Goal: Transaction & Acquisition: Purchase product/service

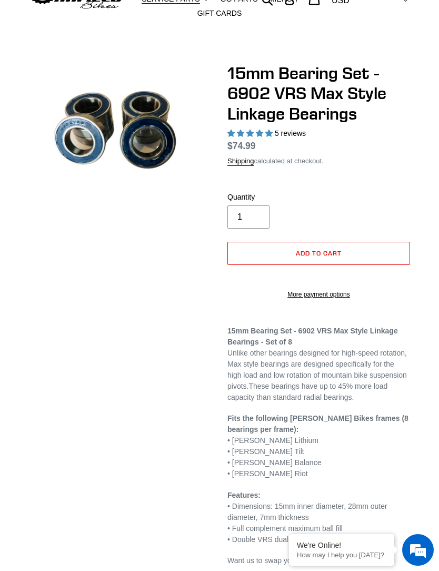
select select "highest-rating"
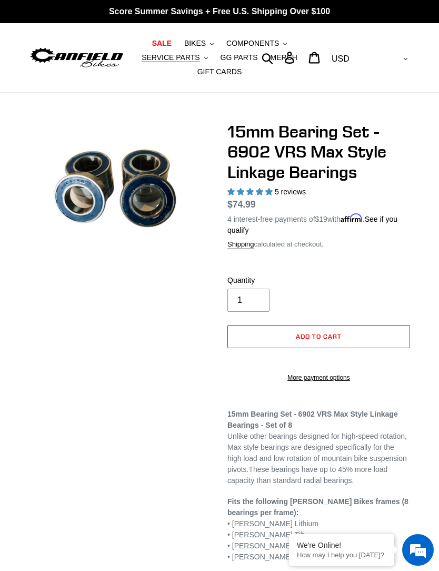
click at [97, 54] on img at bounding box center [76, 58] width 95 height 24
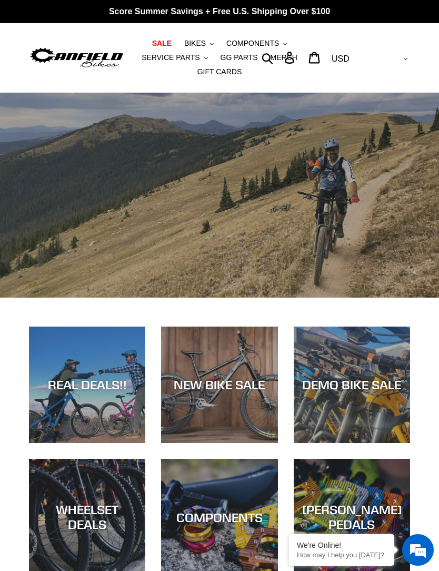
click at [211, 47] on button "BIKES .cls-1{fill:#231f20}" at bounding box center [199, 43] width 40 height 14
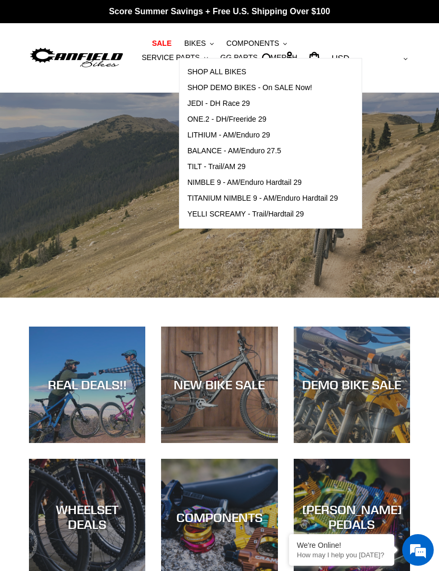
click at [332, 199] on span "TITANIUM NIMBLE 9 - AM/Enduro Hardtail 29" at bounding box center [262, 198] width 151 height 9
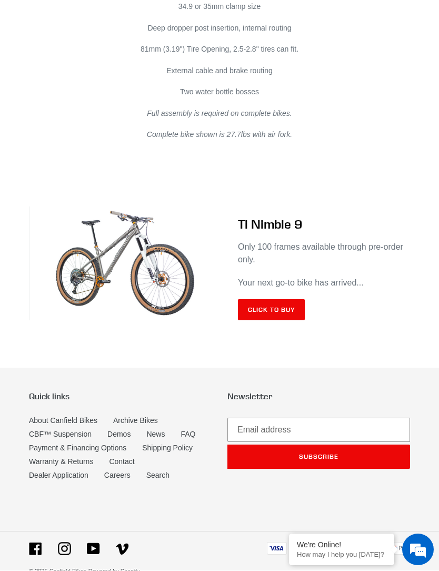
click at [295, 314] on link "Click to Buy" at bounding box center [271, 310] width 67 height 21
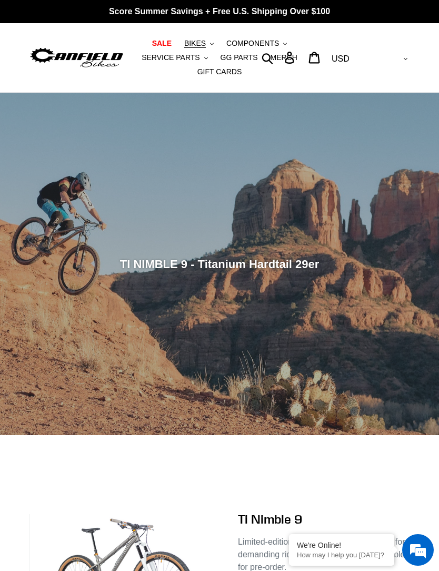
click at [102, 61] on img at bounding box center [76, 58] width 95 height 24
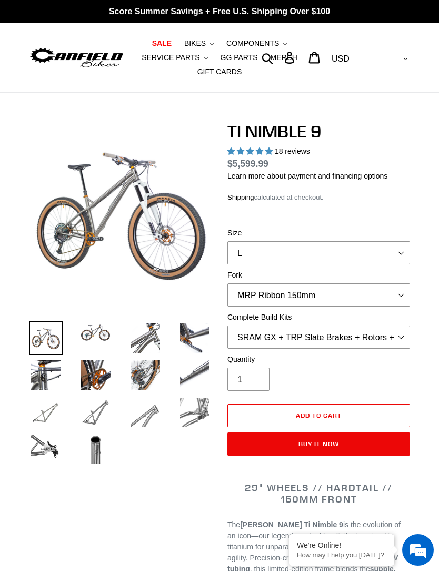
select select "highest-rating"
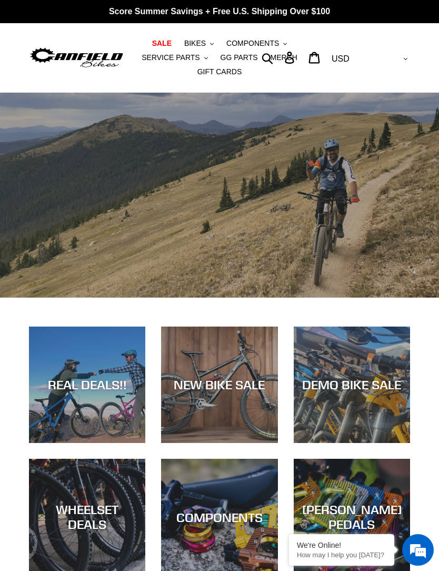
click at [214, 39] on button "BIKES .cls-1{fill:#231f20}" at bounding box center [199, 43] width 40 height 14
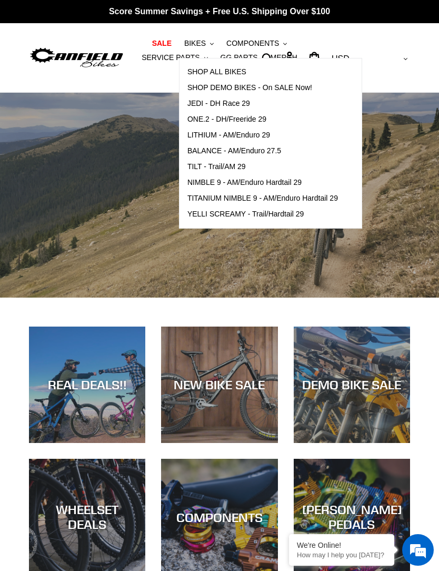
click at [231, 166] on span "TILT - Trail/AM 29" at bounding box center [216, 166] width 58 height 9
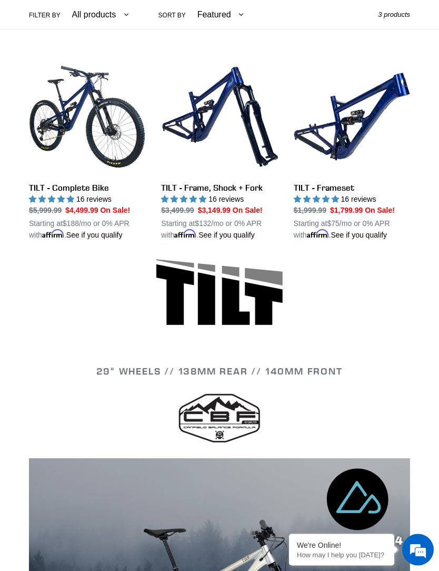
scroll to position [272, 0]
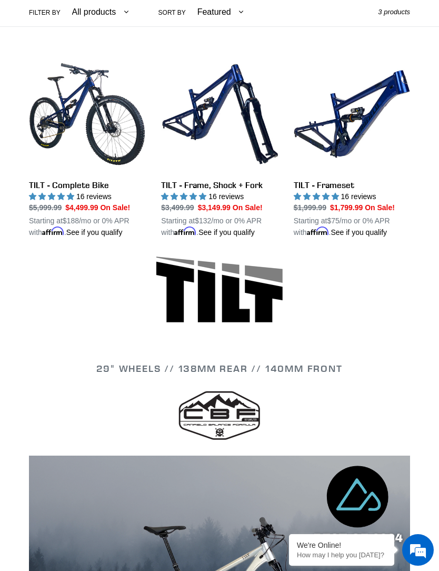
click at [383, 107] on link "TILT - Frameset" at bounding box center [352, 147] width 116 height 182
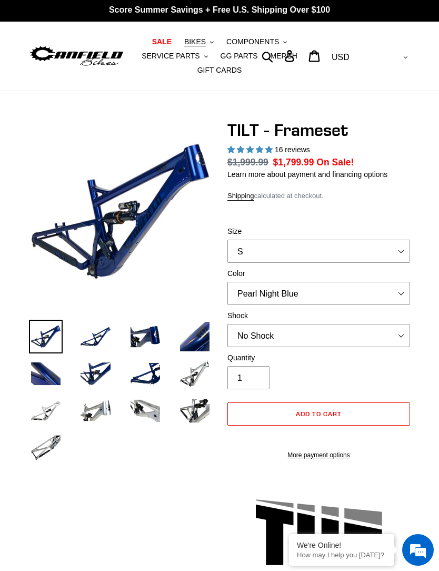
select select "highest-rating"
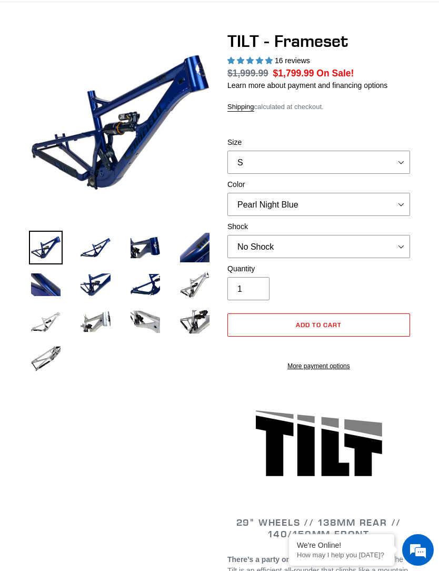
scroll to position [92, 0]
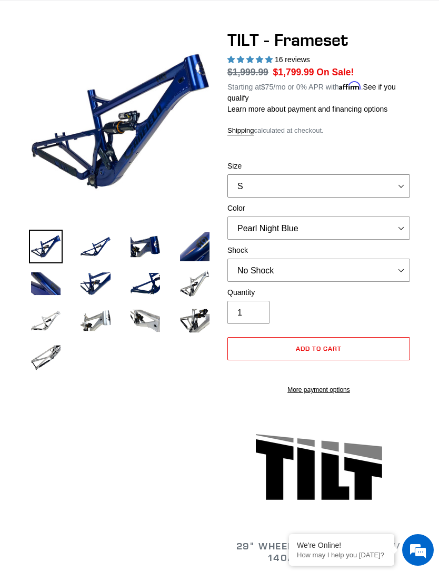
click at [393, 184] on select "S M L XL" at bounding box center [319, 185] width 183 height 23
select select "L"
click at [402, 269] on select "No Shock Cane Creek DB Kitsuma Air RockShox Deluxe Ultimate Fox FLOAT X EXT Sto…" at bounding box center [319, 270] width 183 height 23
select select "RockShox Deluxe Ultimate"
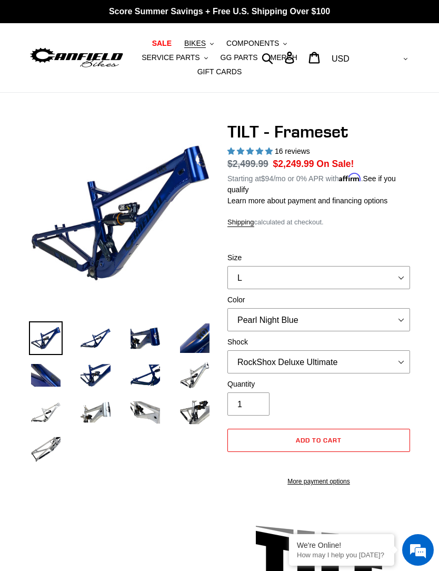
click at [101, 55] on img at bounding box center [76, 58] width 95 height 24
